Goal: Check status: Check status

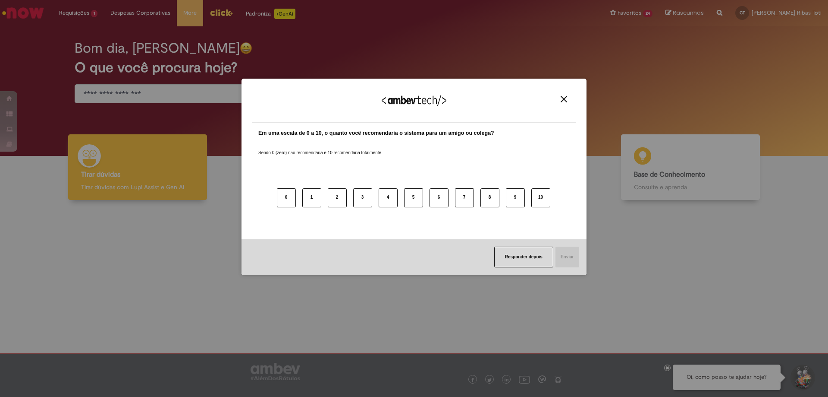
click at [562, 101] on img "Close" at bounding box center [564, 99] width 6 height 6
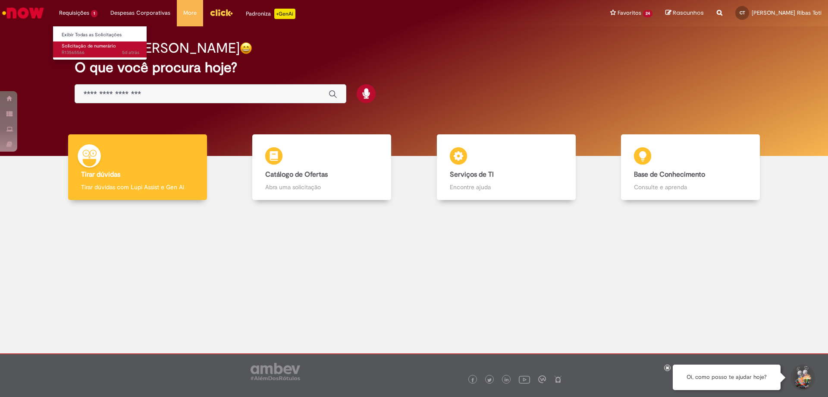
click at [64, 53] on span "5d atrás 5 dias atrás R13565566" at bounding box center [101, 52] width 78 height 7
click at [73, 52] on span "5d atrás 5 dias atrás R13565566" at bounding box center [101, 52] width 78 height 7
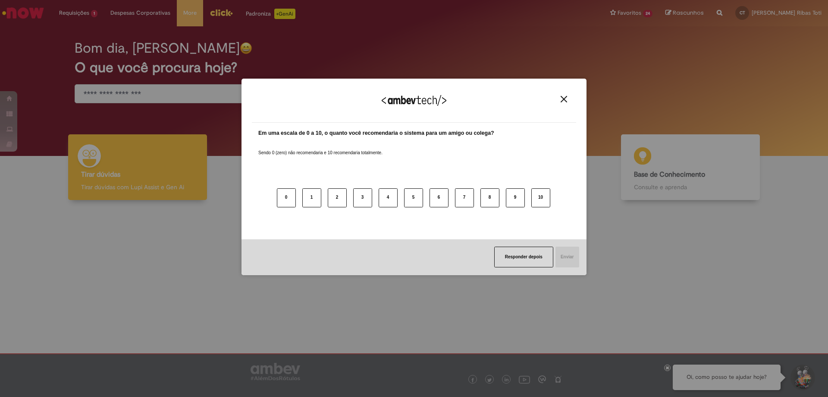
click at [562, 95] on div "Agradecemos seu feedback!" at bounding box center [414, 106] width 324 height 34
click at [564, 101] on img "Close" at bounding box center [564, 99] width 6 height 6
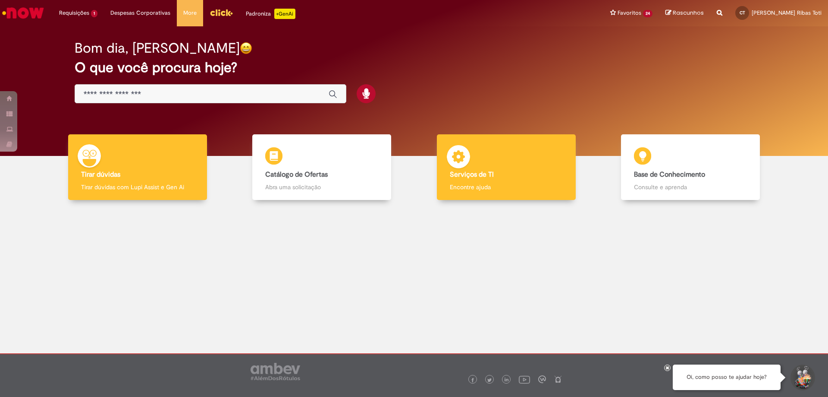
click at [510, 176] on h4 "Serviços de TI" at bounding box center [506, 175] width 113 height 8
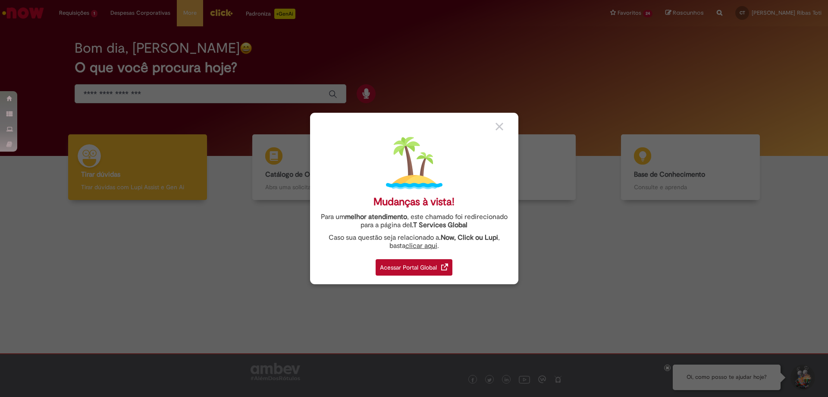
click at [443, 266] on img at bounding box center [444, 266] width 7 height 7
